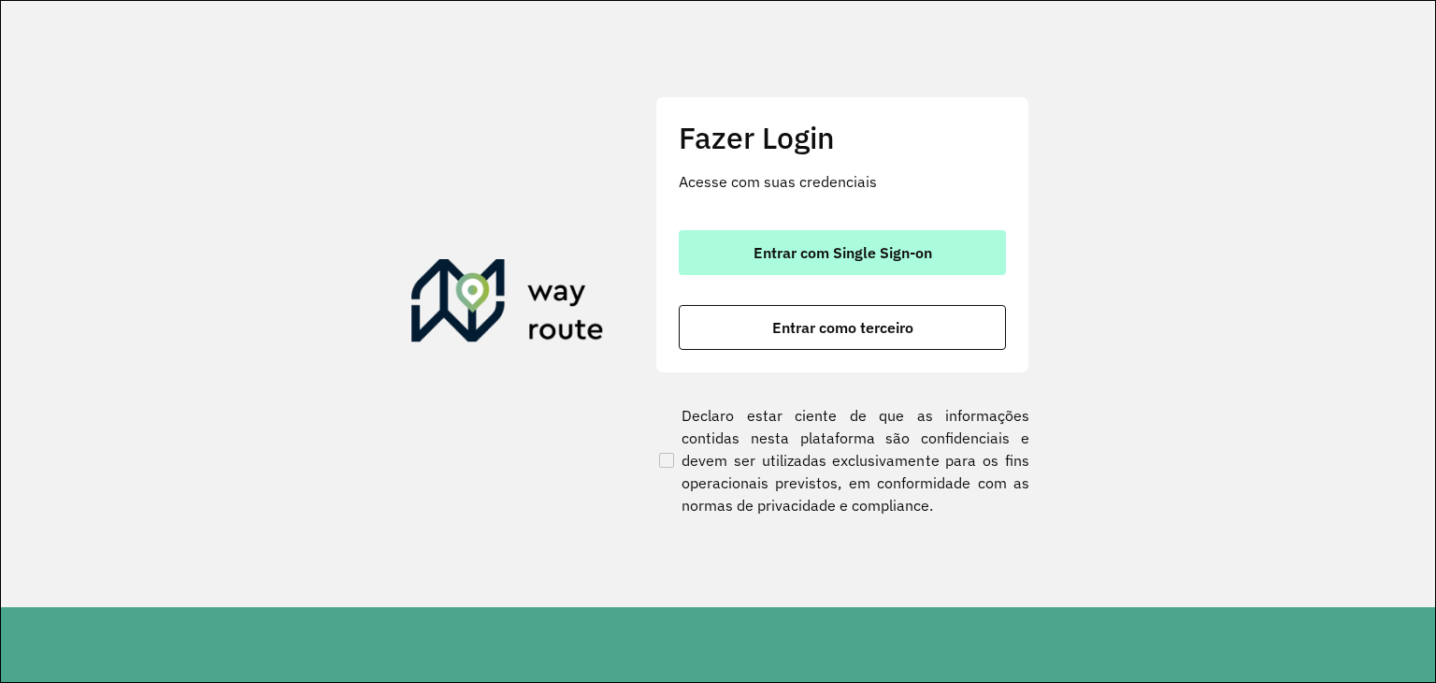
click at [801, 252] on span "Entrar com Single Sign-on" at bounding box center [843, 252] width 179 height 15
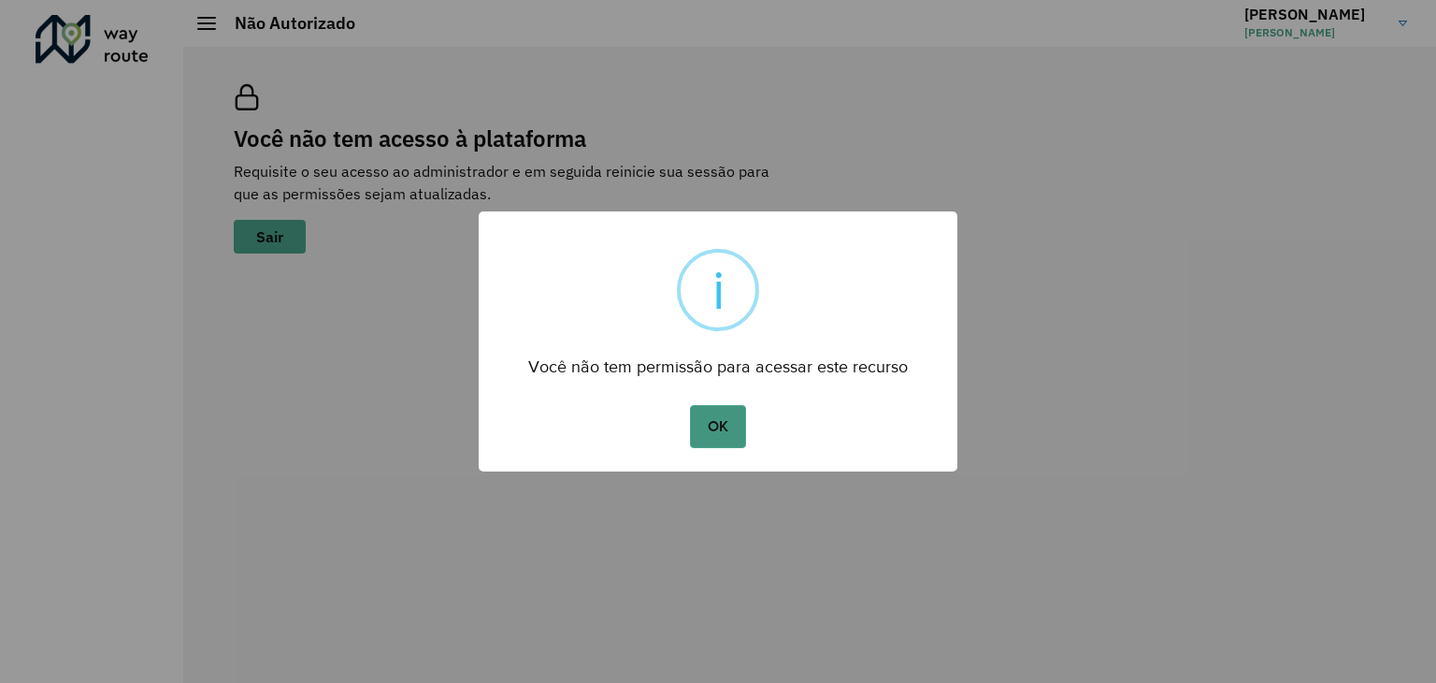
click at [713, 422] on button "OK" at bounding box center [717, 426] width 55 height 43
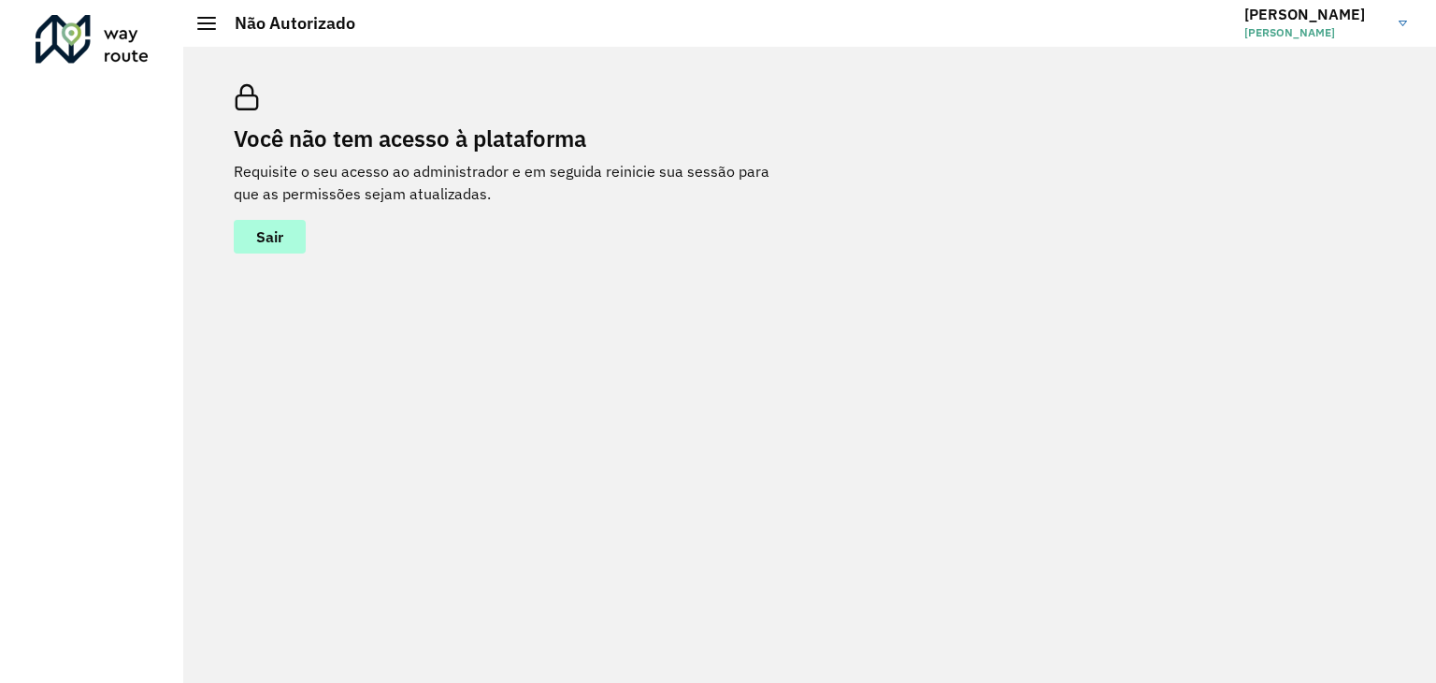
click at [297, 230] on button "Sair" at bounding box center [270, 237] width 72 height 34
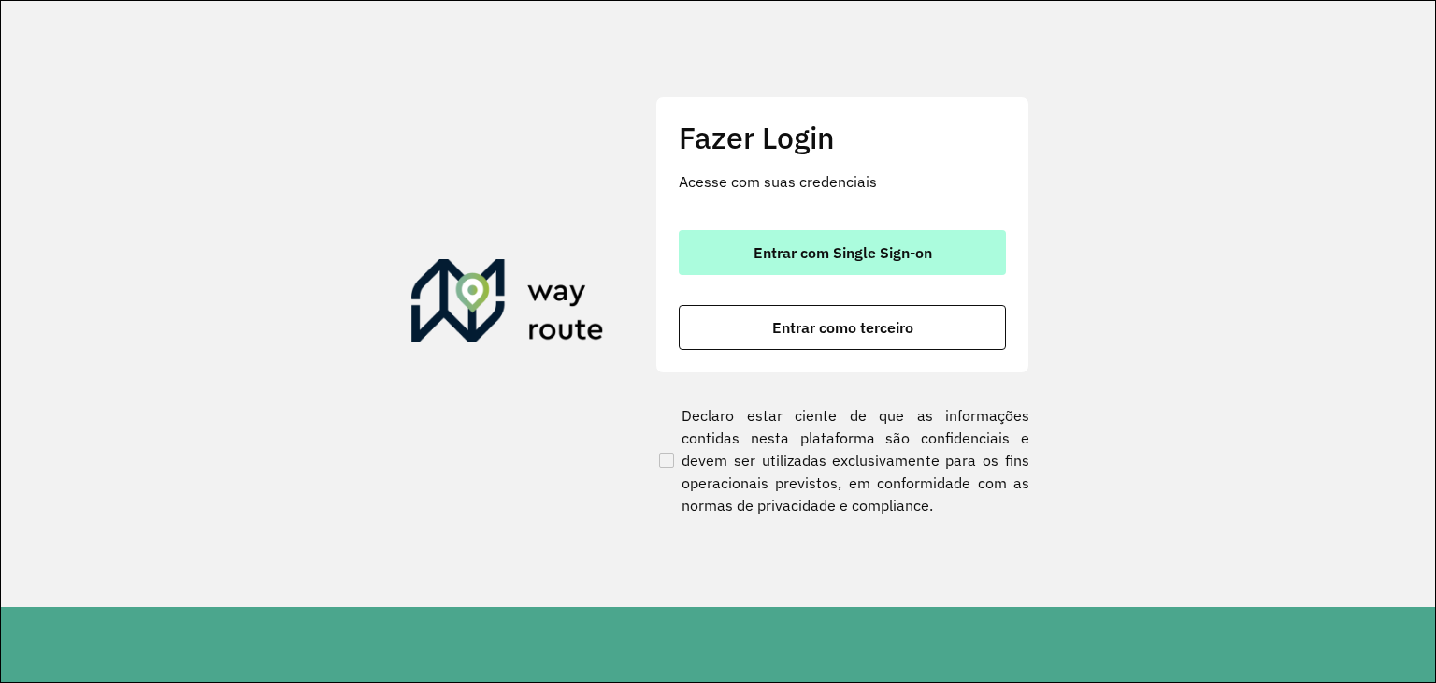
click at [700, 247] on button "Entrar com Single Sign-on" at bounding box center [842, 252] width 327 height 45
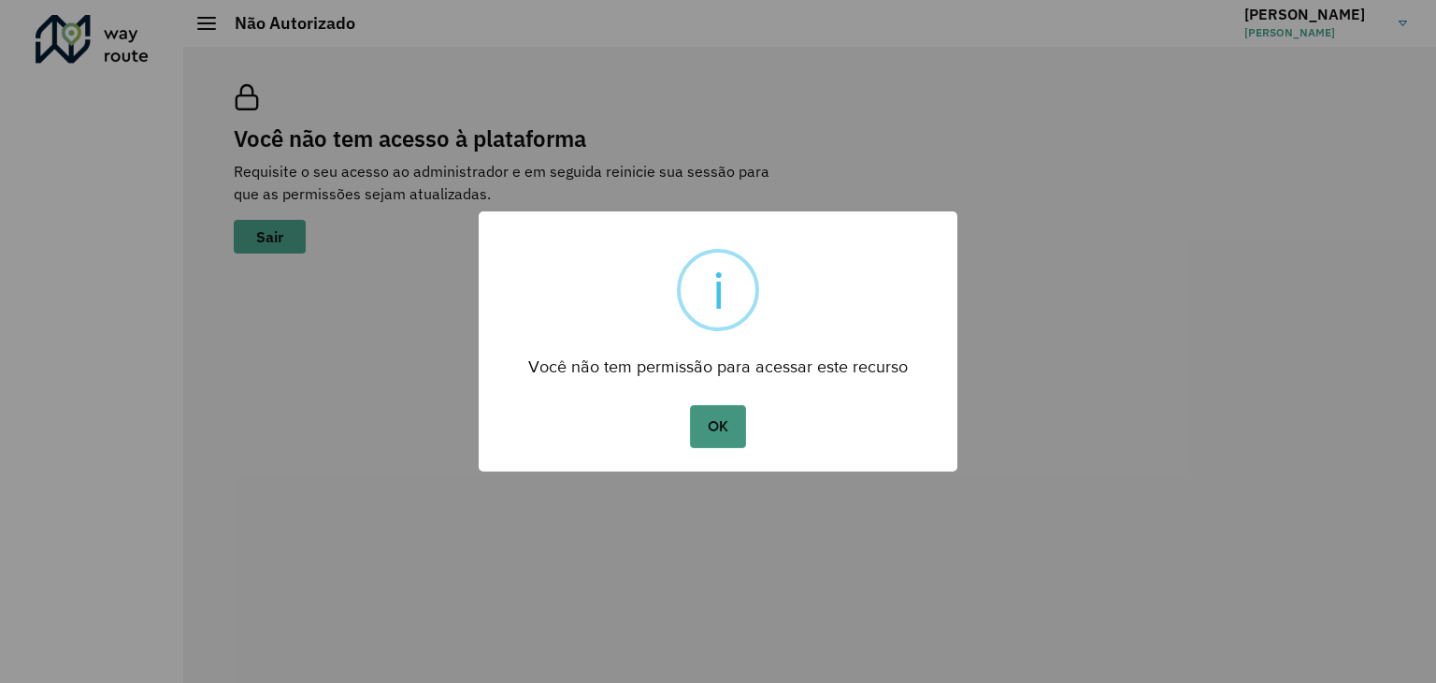
click at [720, 425] on button "OK" at bounding box center [717, 426] width 55 height 43
click at [721, 432] on button "OK" at bounding box center [717, 426] width 55 height 43
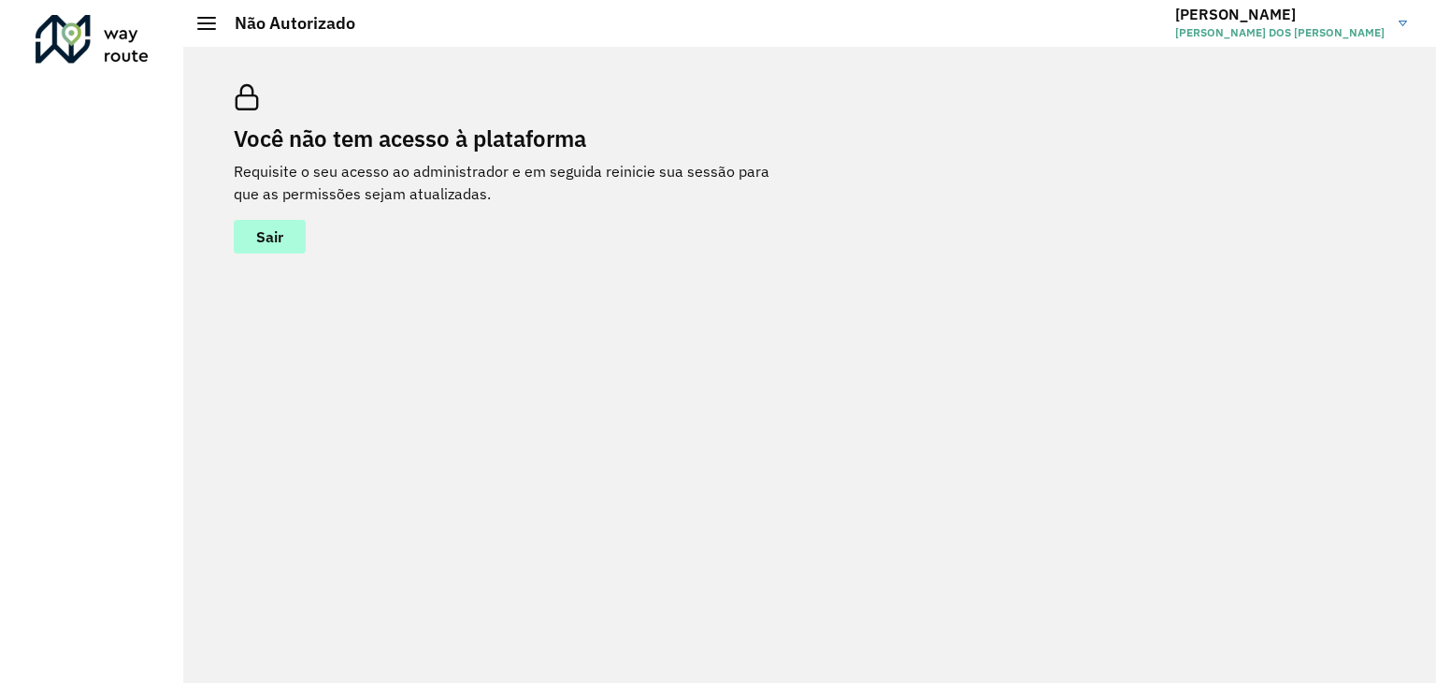
click at [266, 239] on span "Sair" at bounding box center [269, 236] width 27 height 15
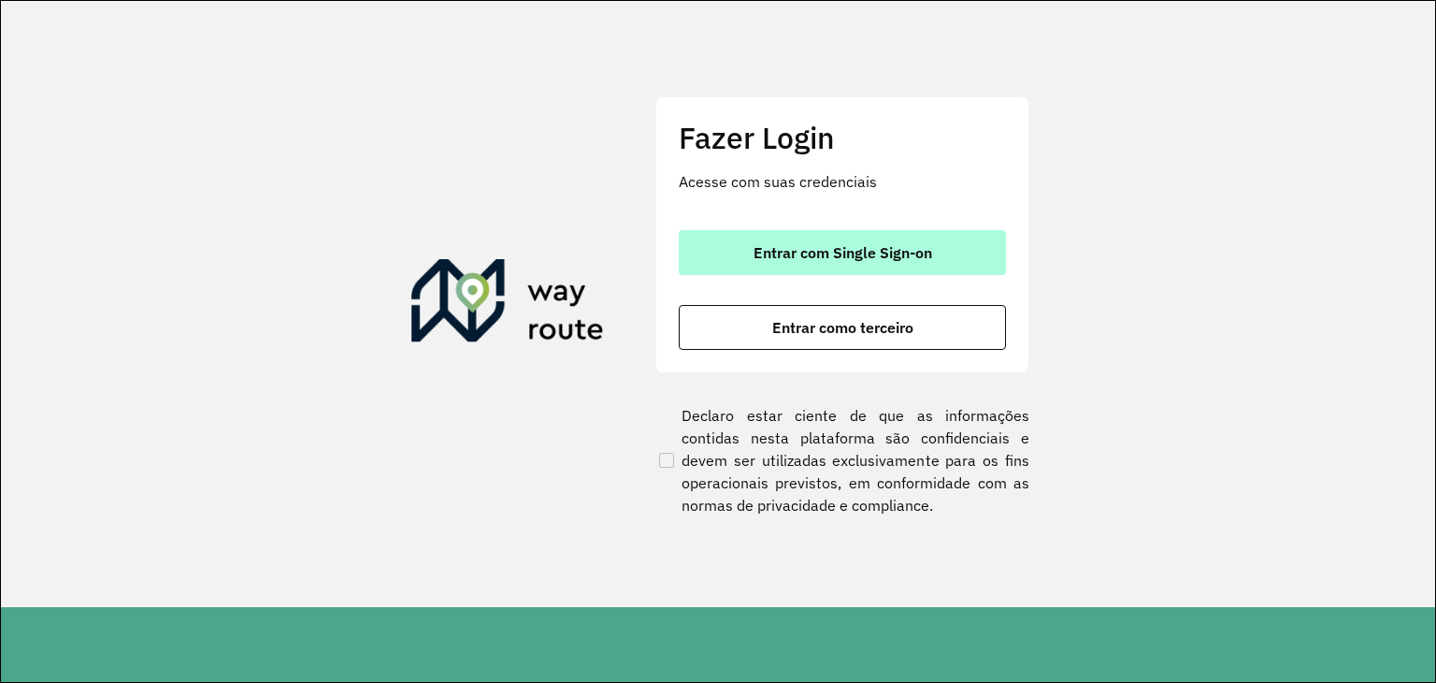
click at [917, 245] on span "Entrar com Single Sign-on" at bounding box center [843, 252] width 179 height 15
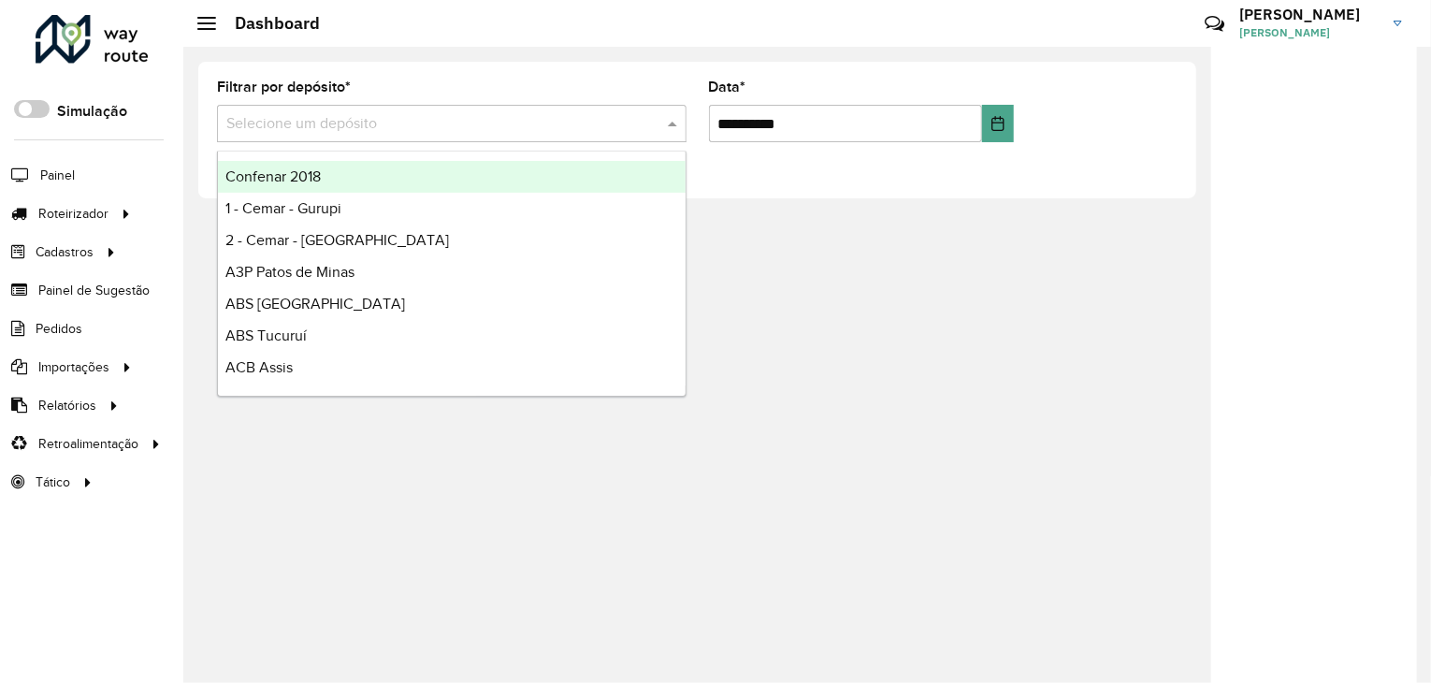
click at [588, 126] on input "text" at bounding box center [432, 124] width 413 height 22
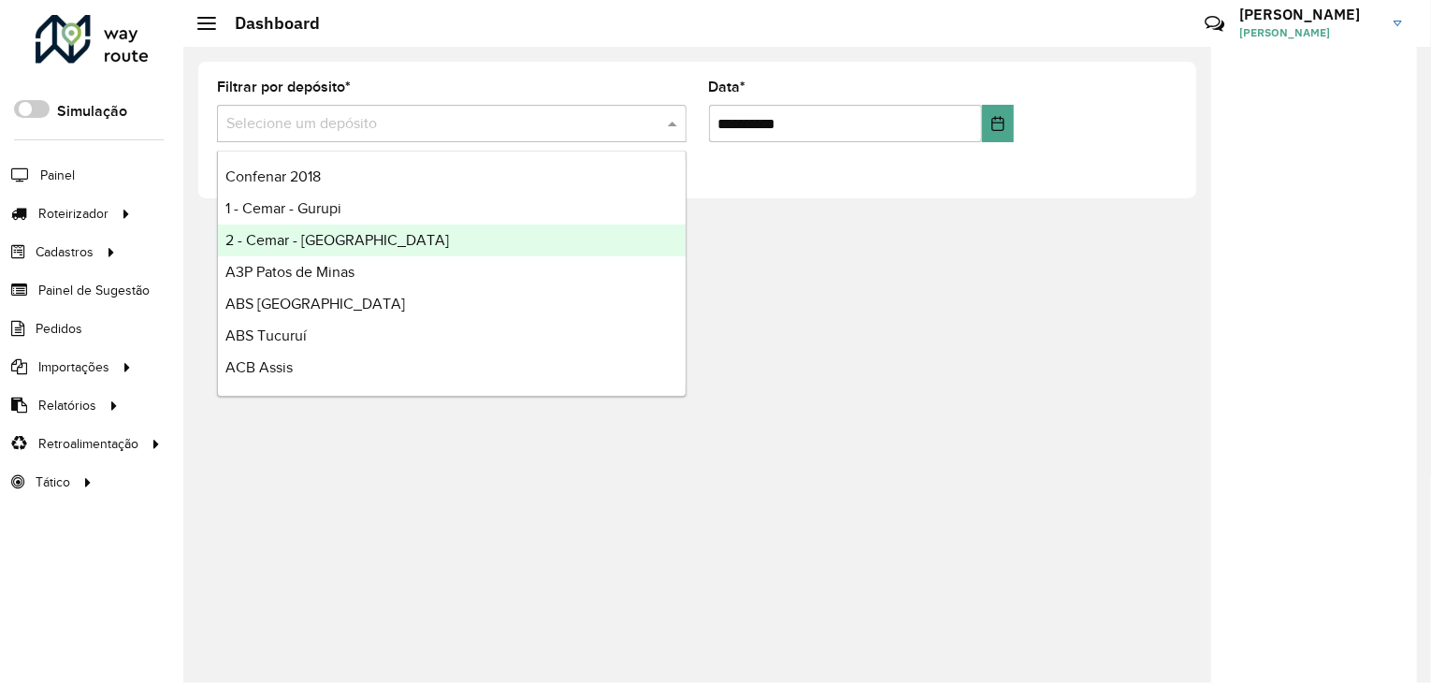
click at [503, 225] on div "2 - Cemar - Dianopolis" at bounding box center [452, 240] width 468 height 32
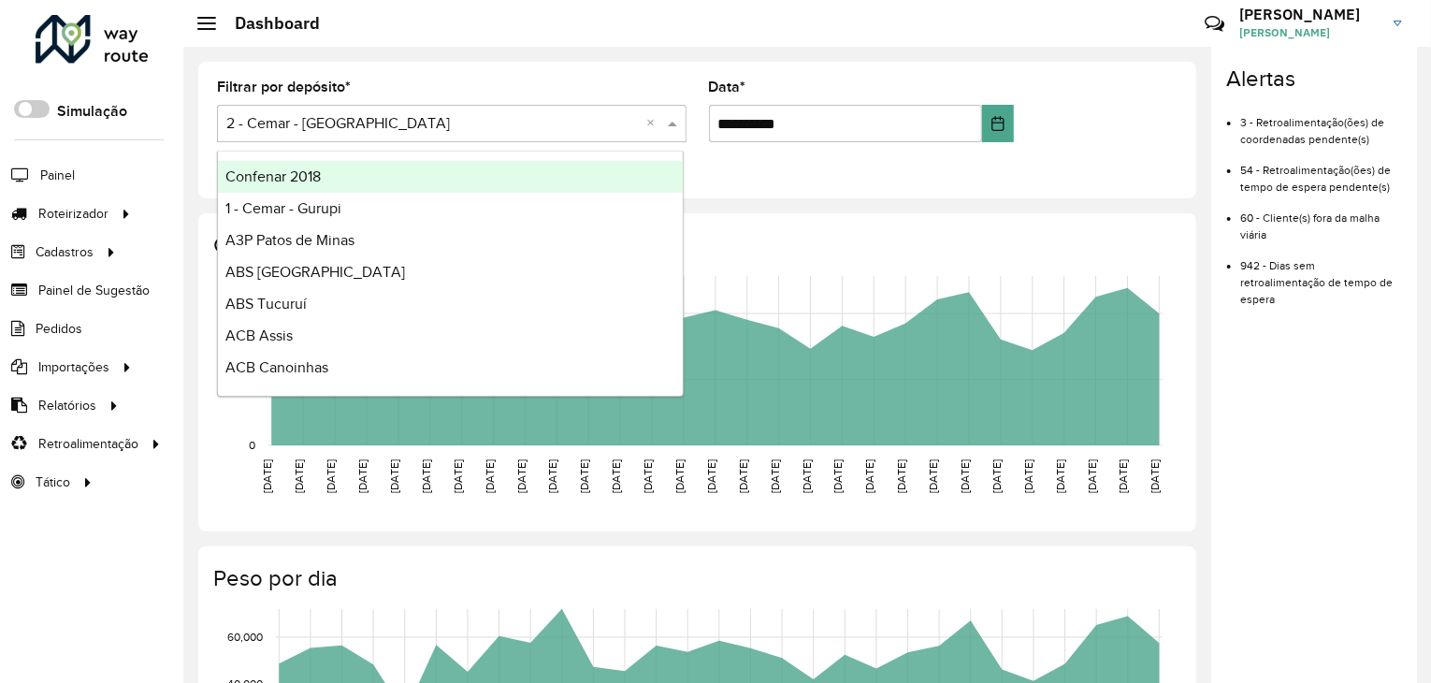
click at [673, 124] on span at bounding box center [674, 123] width 23 height 22
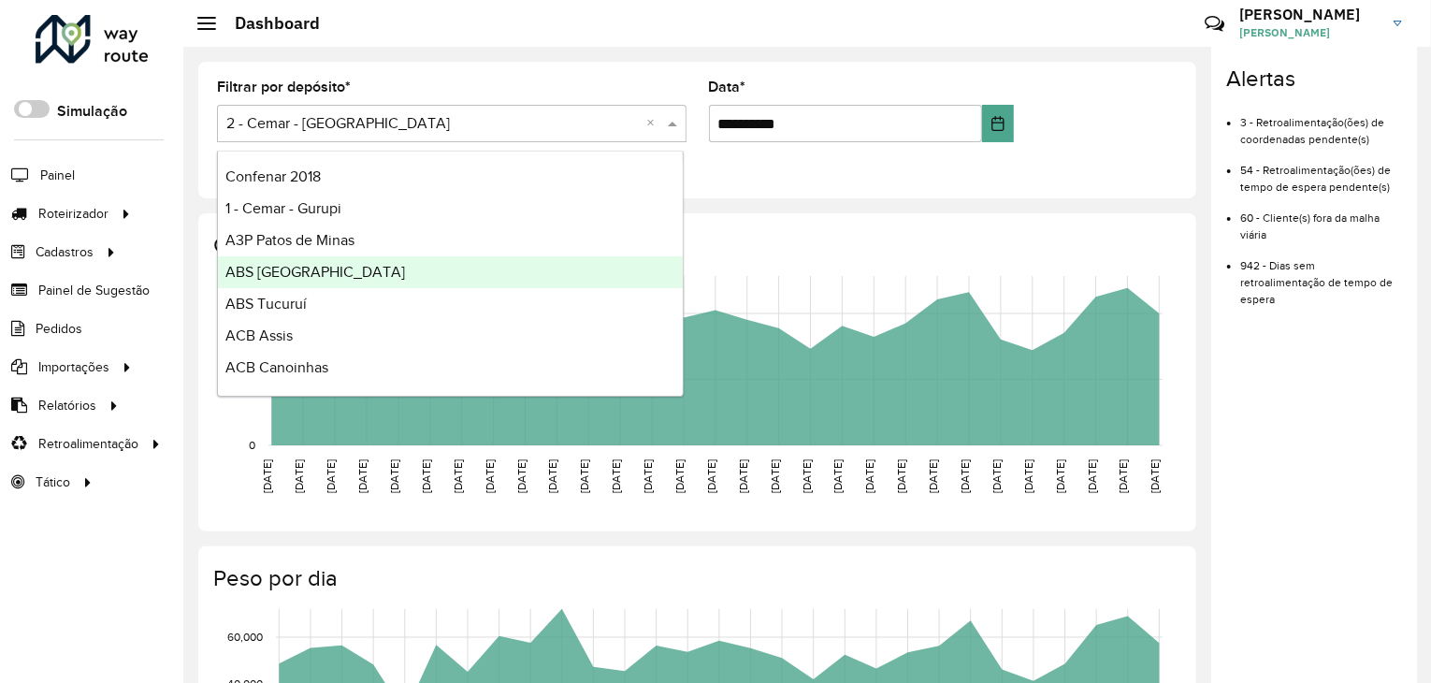
click at [532, 286] on div "ABS ALTAMIRA" at bounding box center [450, 272] width 465 height 32
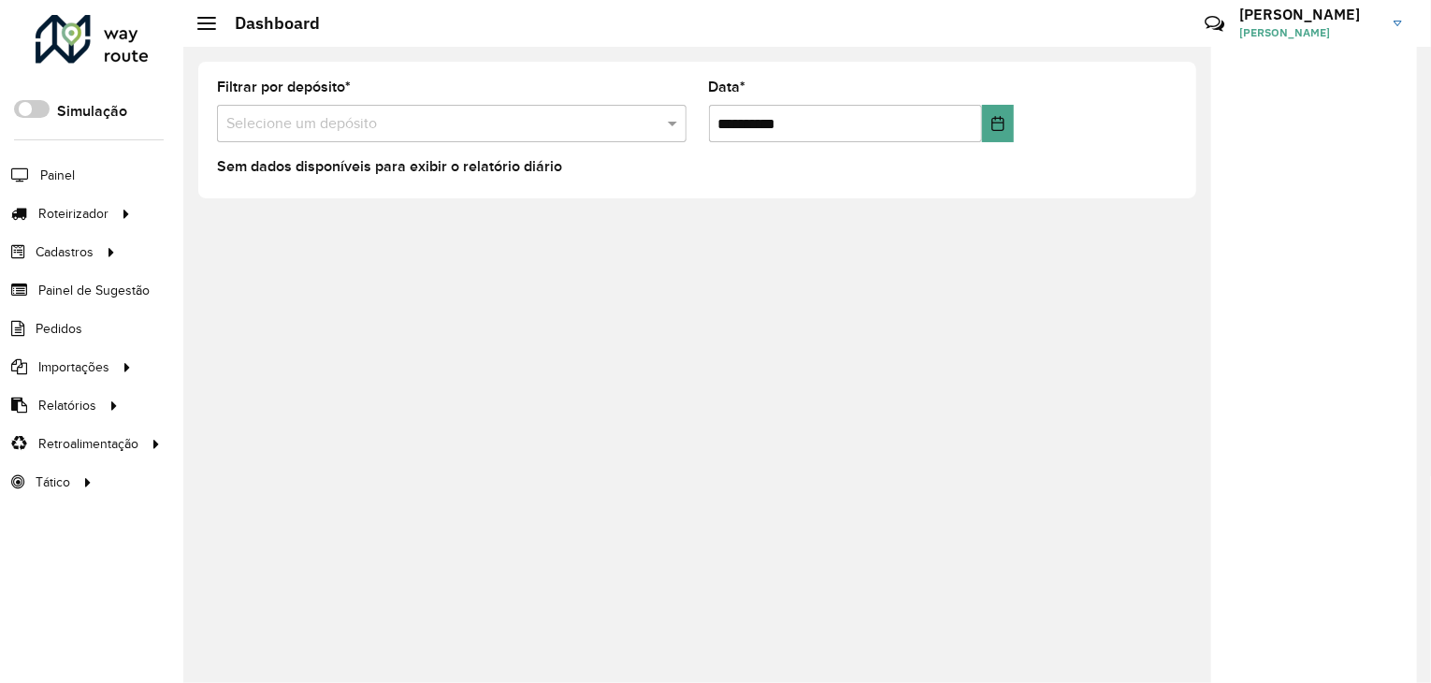
click at [1062, 290] on div "**********" at bounding box center [807, 365] width 1248 height 636
